Goal: Register for event/course

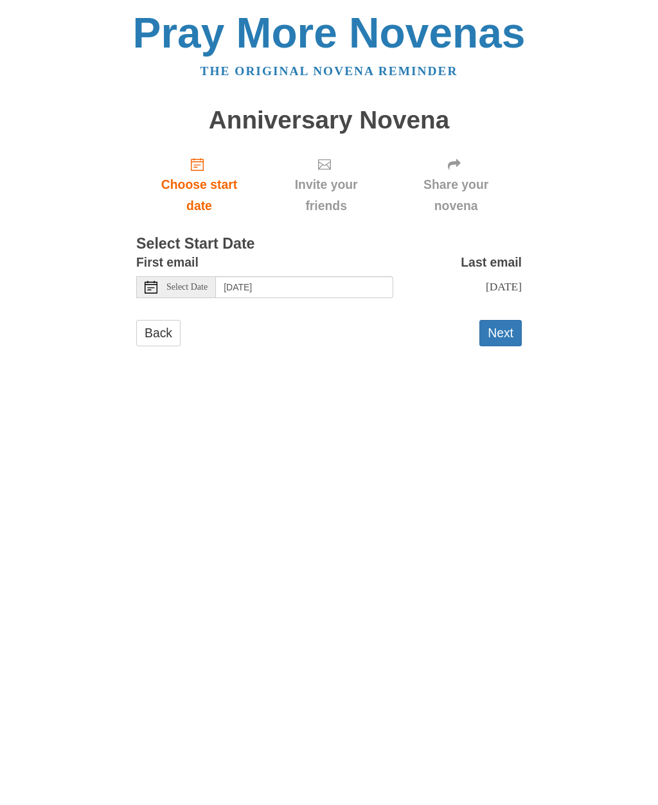
click at [169, 283] on span "Select Date" at bounding box center [186, 287] width 41 height 9
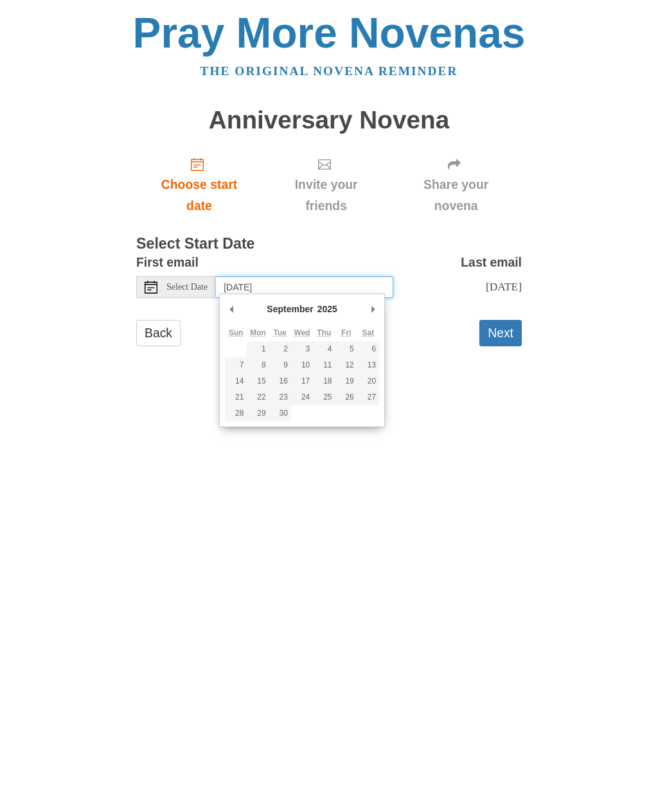
type input "Tuesday, September 9th"
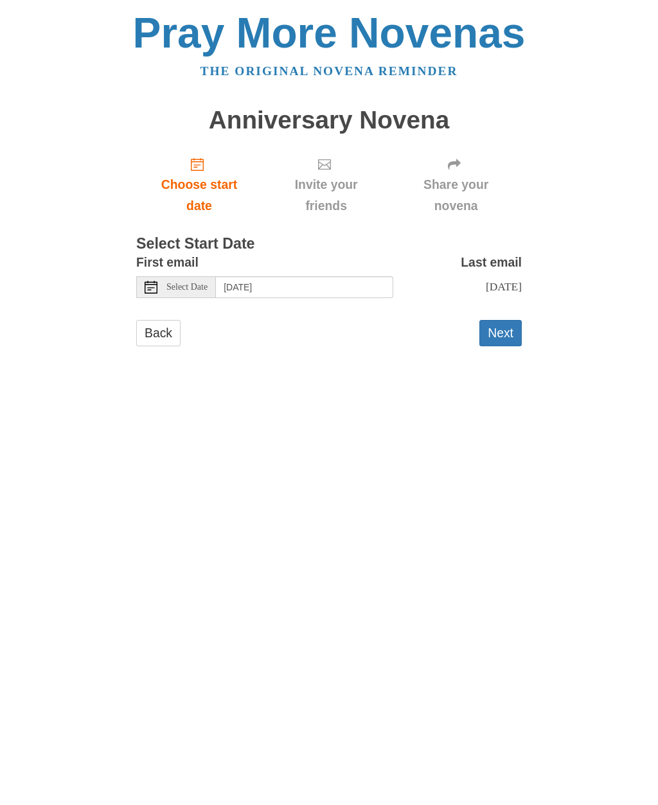
click at [512, 341] on button "Next" at bounding box center [500, 333] width 42 height 26
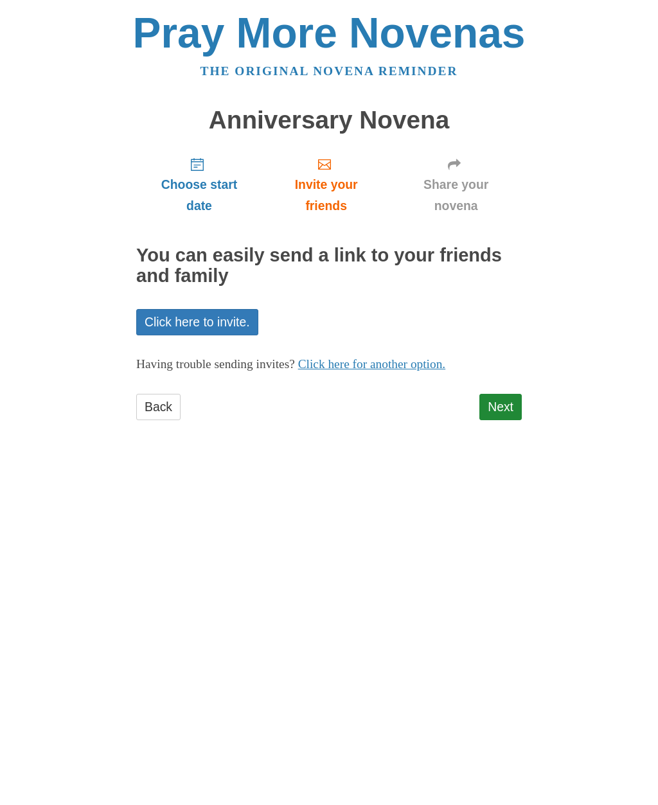
click at [497, 402] on link "Next" at bounding box center [500, 407] width 42 height 26
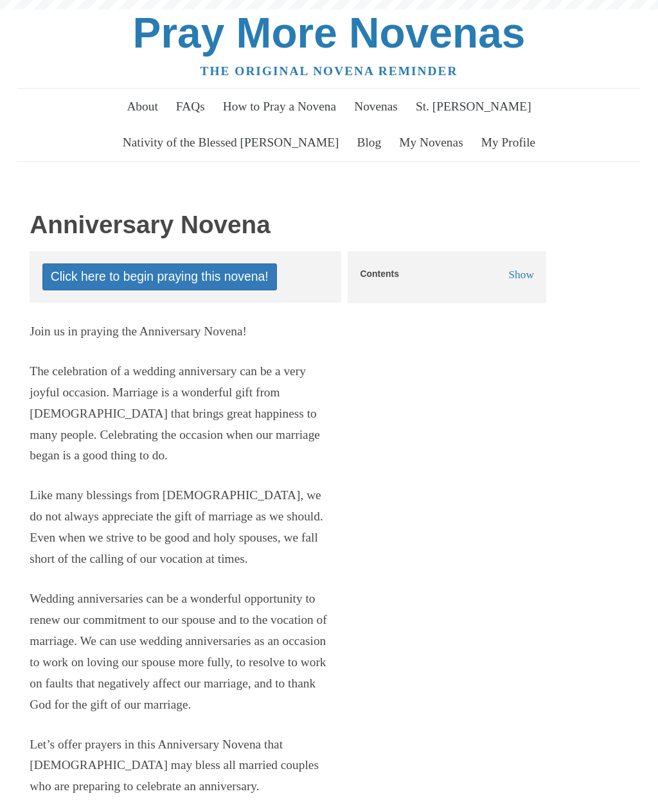
scroll to position [116, 0]
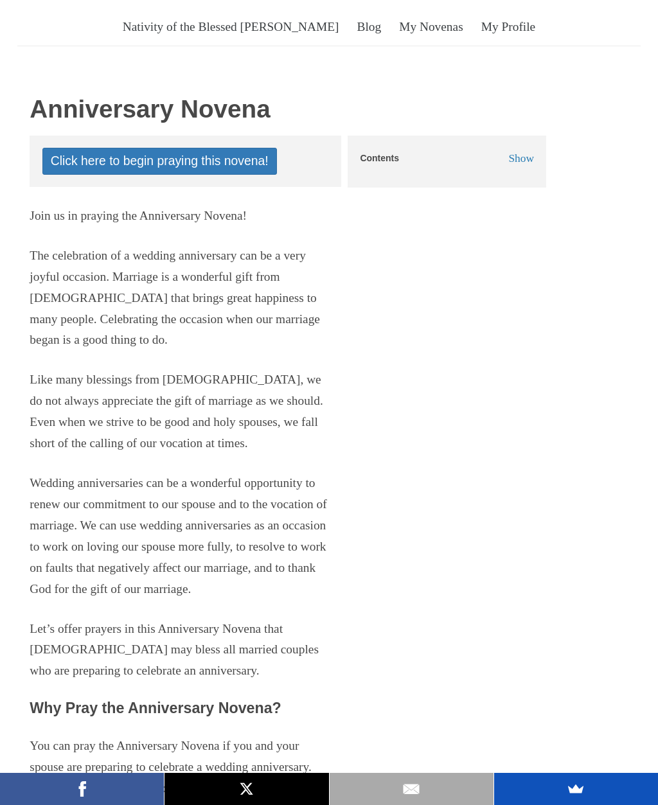
click at [534, 161] on span "Show" at bounding box center [521, 158] width 26 height 13
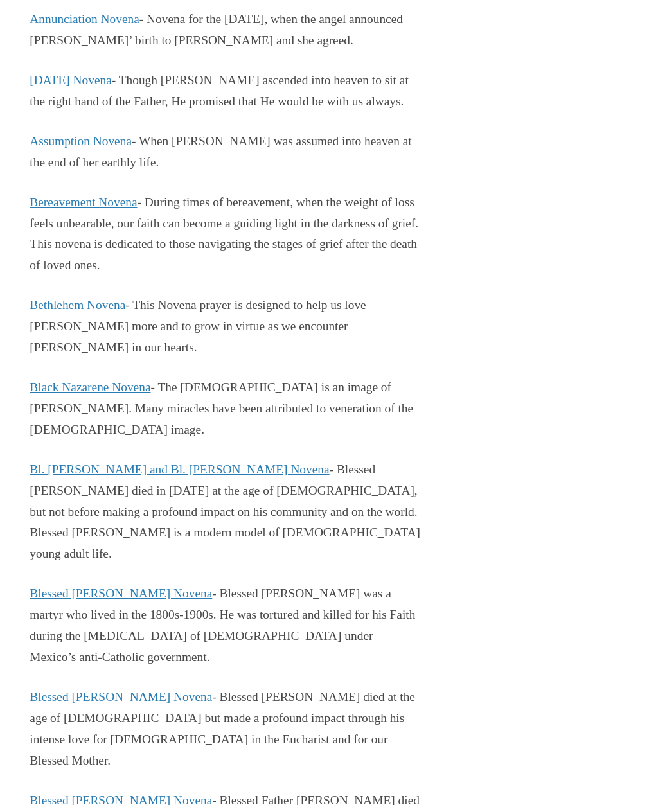
scroll to position [788, 0]
click at [230, 476] on link "Bl. [PERSON_NAME] and Bl. [PERSON_NAME] Novena" at bounding box center [179, 469] width 299 height 13
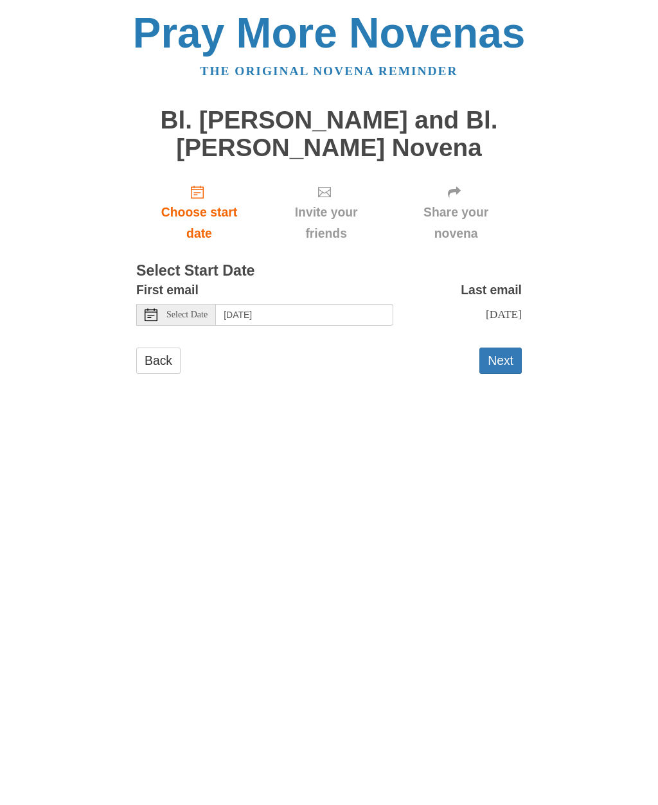
click at [159, 308] on div "Select Date" at bounding box center [176, 315] width 80 height 22
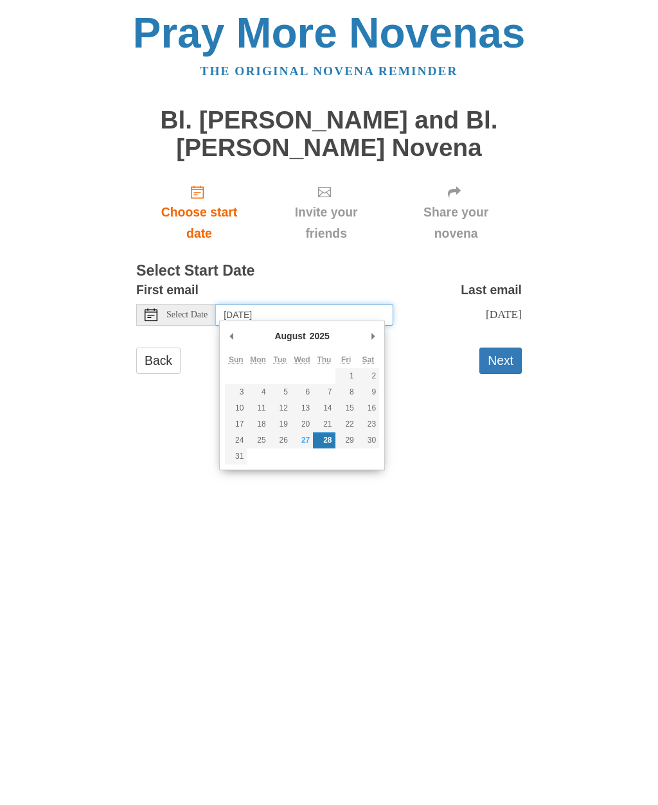
type input "[DATE]"
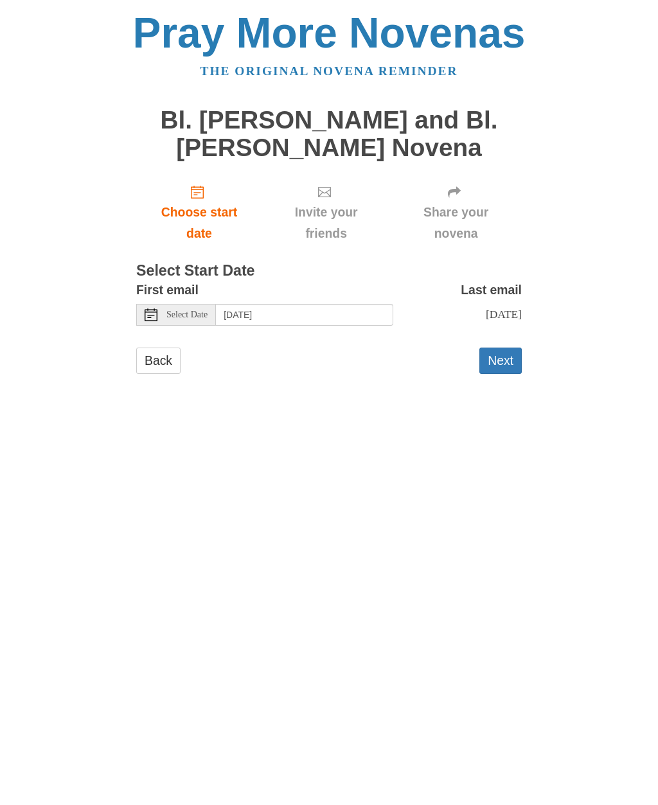
click at [497, 359] on button "Next" at bounding box center [500, 361] width 42 height 26
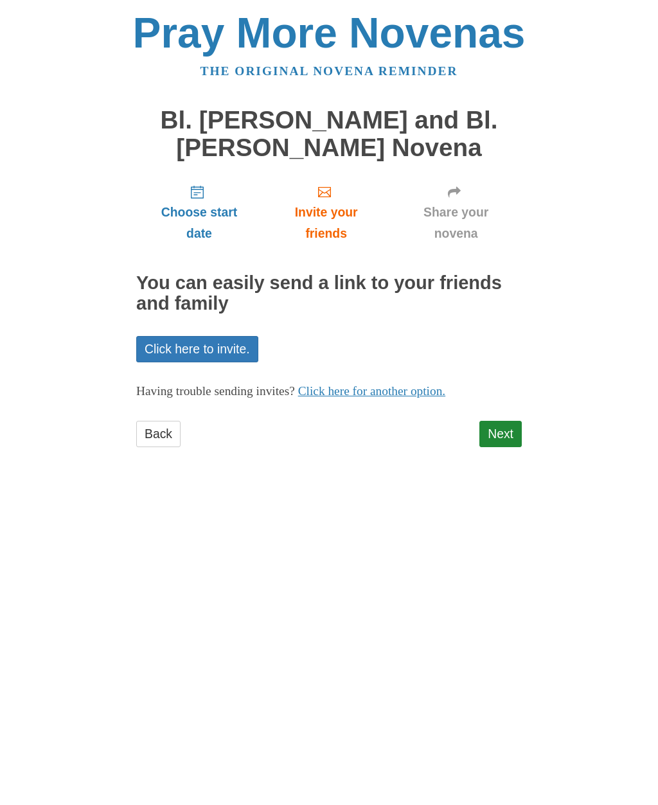
click at [496, 431] on link "Next" at bounding box center [500, 434] width 42 height 26
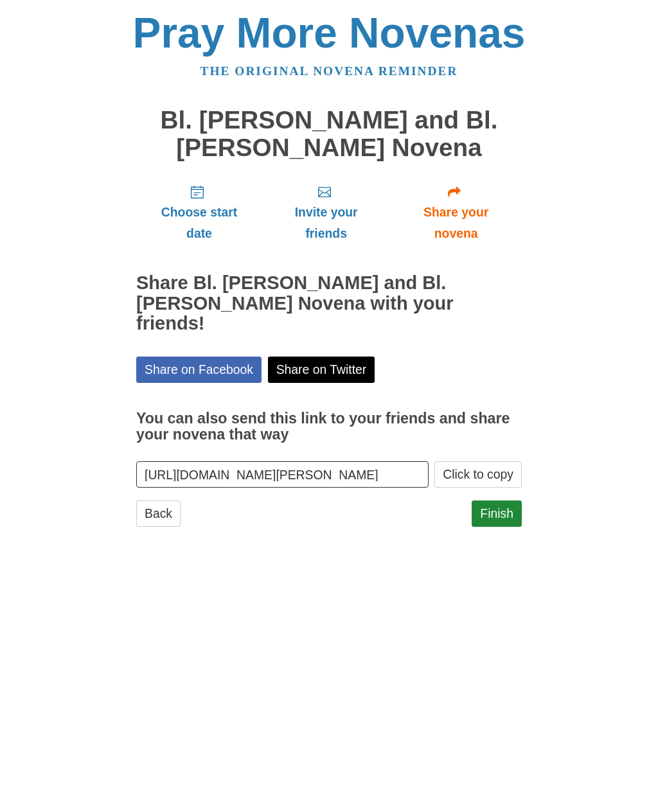
click at [499, 501] on link "Finish" at bounding box center [497, 514] width 50 height 26
